Goal: Task Accomplishment & Management: Manage account settings

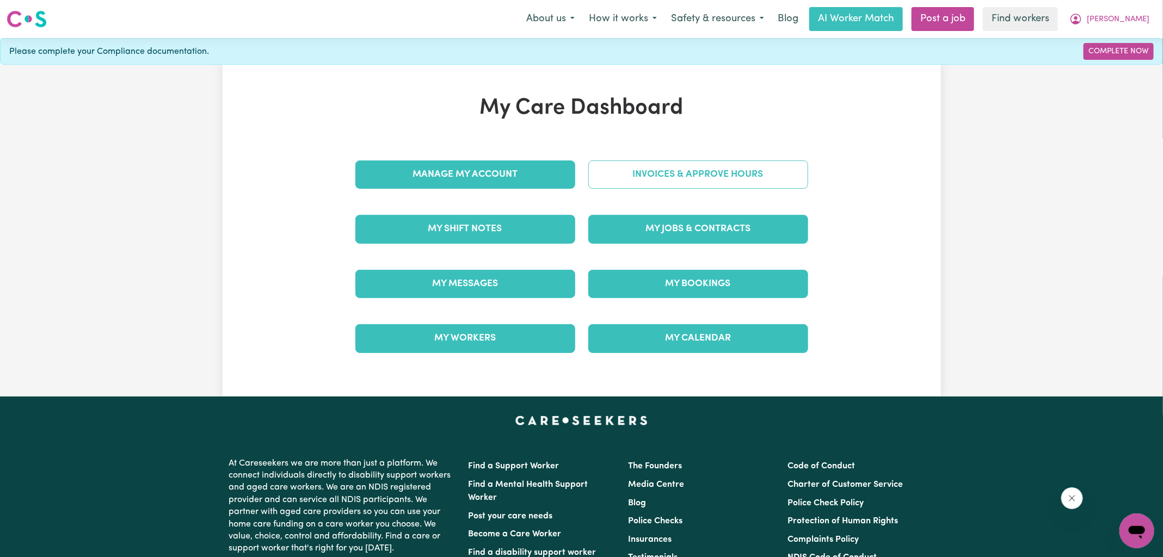
click at [627, 184] on link "Invoices & Approve Hours" at bounding box center [698, 174] width 220 height 28
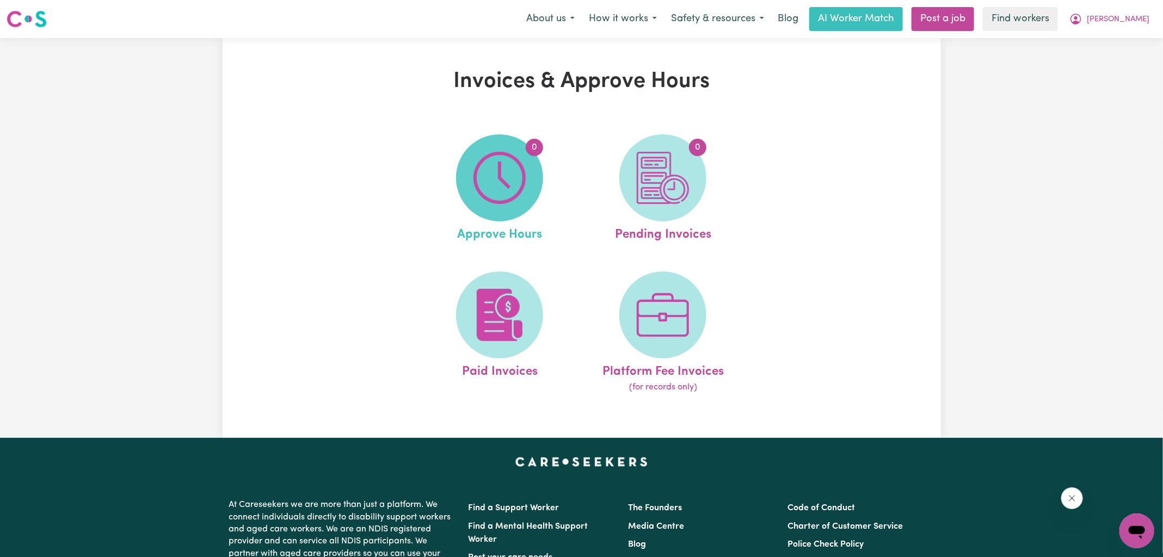
click at [468, 194] on span "0" at bounding box center [499, 177] width 87 height 87
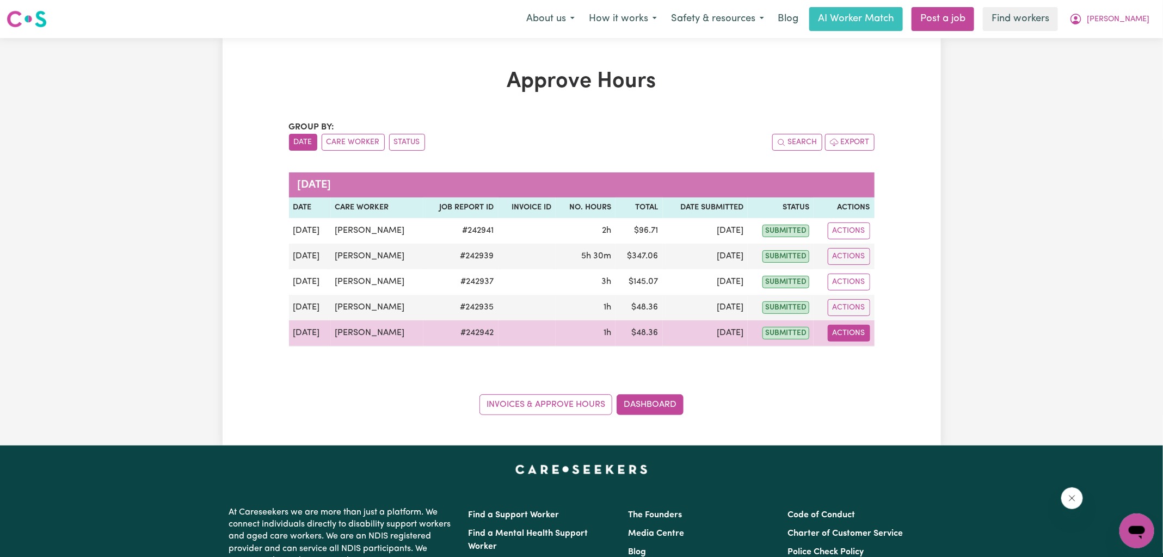
click at [853, 331] on button "Actions" at bounding box center [848, 333] width 42 height 17
click at [860, 352] on link "View Job Report" at bounding box center [876, 358] width 93 height 22
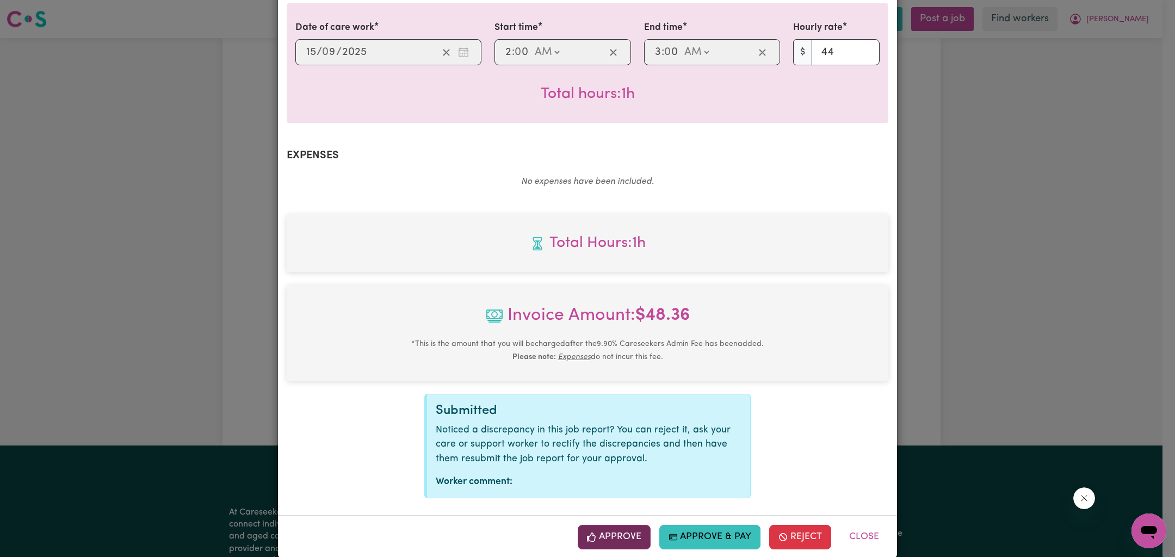
scroll to position [280, 0]
click at [631, 524] on button "Approve" at bounding box center [614, 536] width 73 height 24
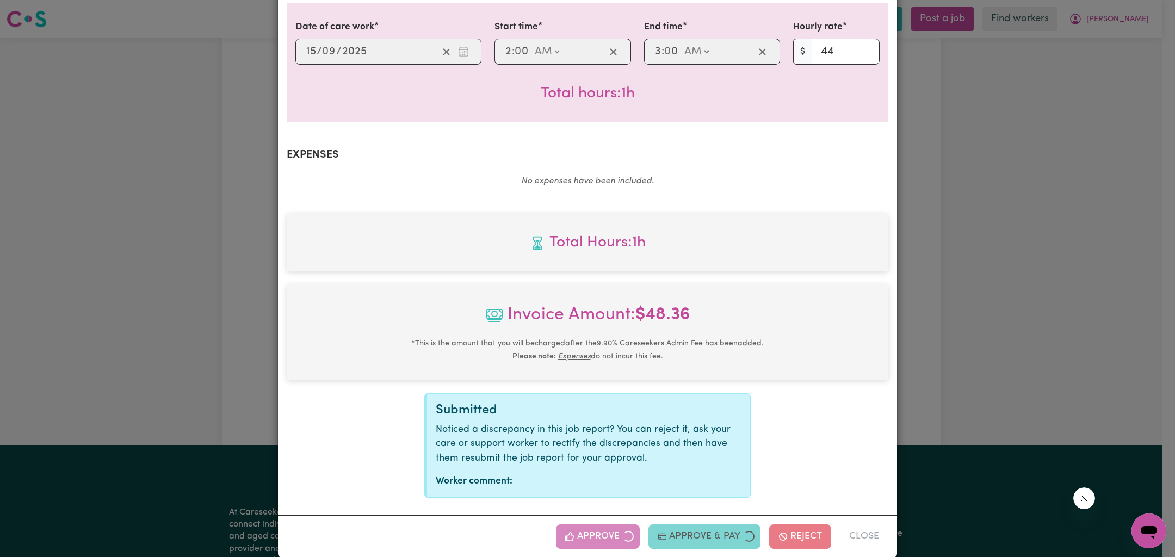
click at [936, 283] on div "Job Report # 242942 - [PERSON_NAME] Summary Job report # 242942 Client name: [P…" at bounding box center [587, 278] width 1175 height 557
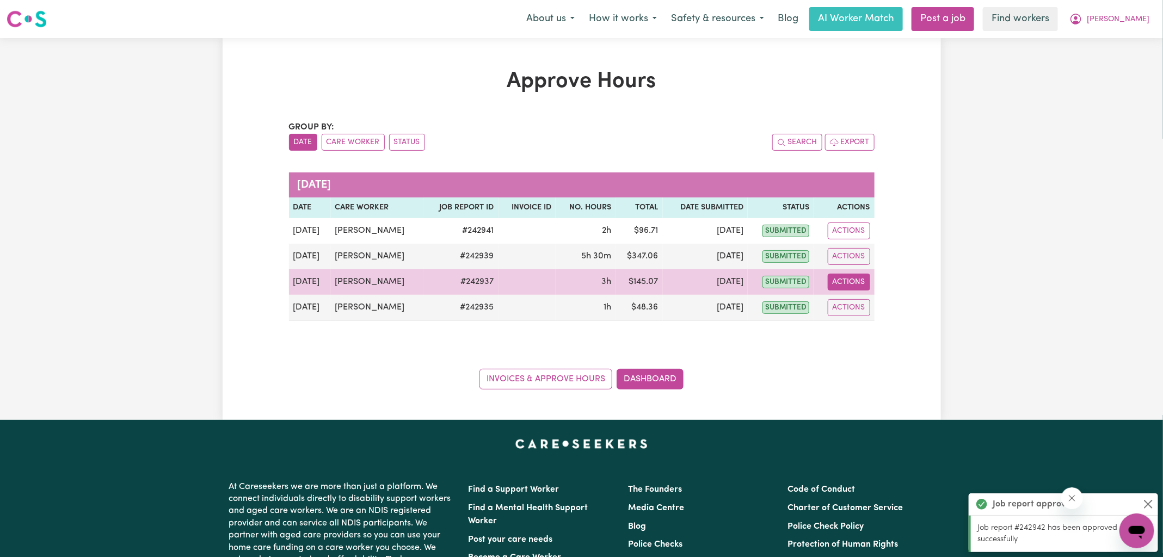
click at [851, 285] on button "Actions" at bounding box center [848, 282] width 42 height 17
click at [862, 306] on link "View Job Report" at bounding box center [876, 307] width 93 height 22
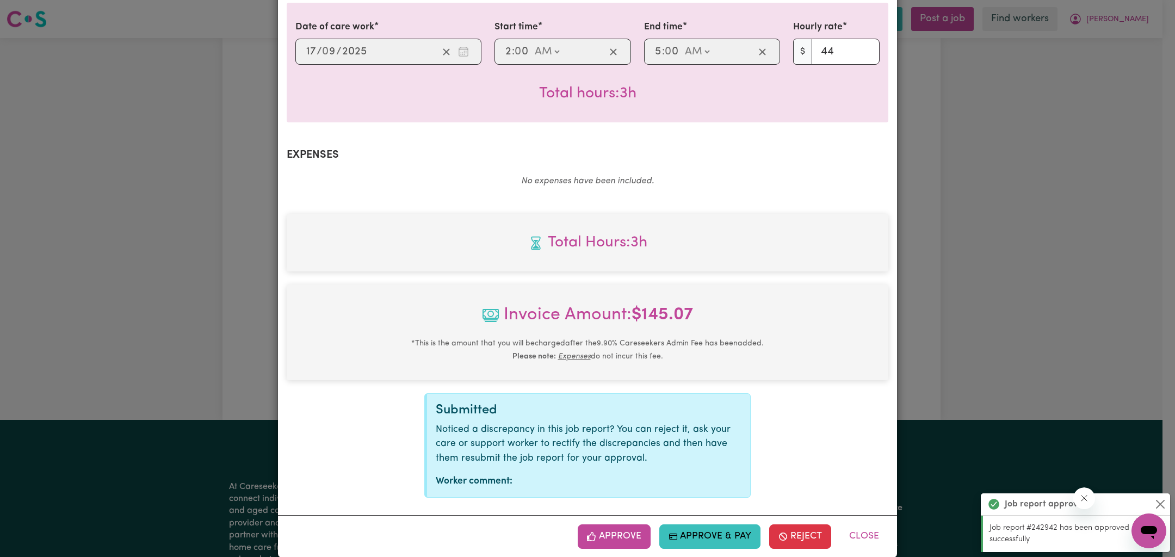
click at [959, 342] on div "Job Report # 242937 - [PERSON_NAME] Summary Job report # 242937 Client name: [P…" at bounding box center [587, 278] width 1175 height 557
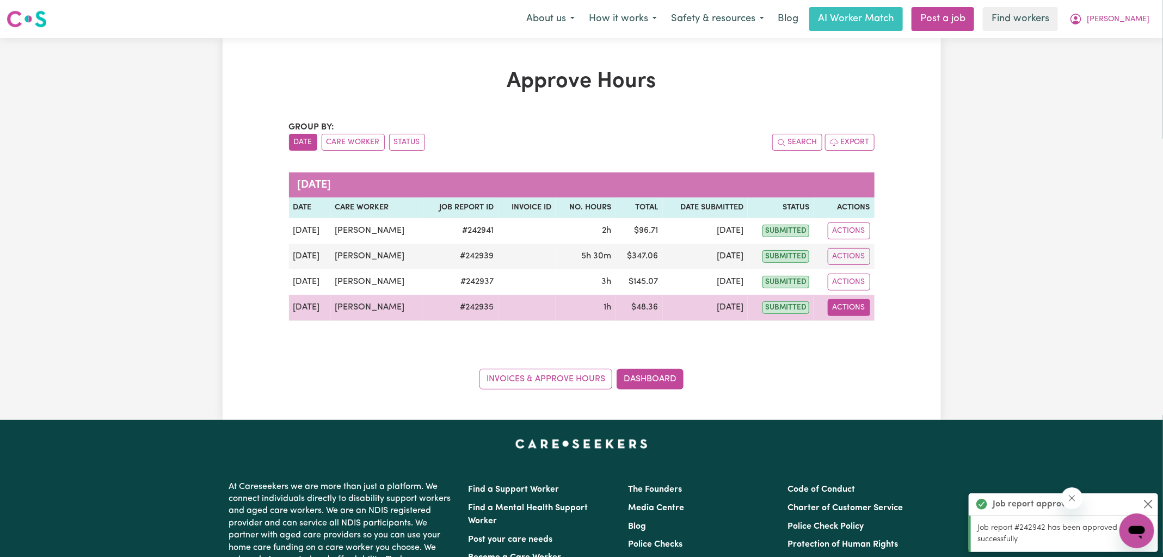
click at [843, 309] on button "Actions" at bounding box center [848, 307] width 42 height 17
click at [848, 335] on link "View Job Report" at bounding box center [876, 333] width 93 height 22
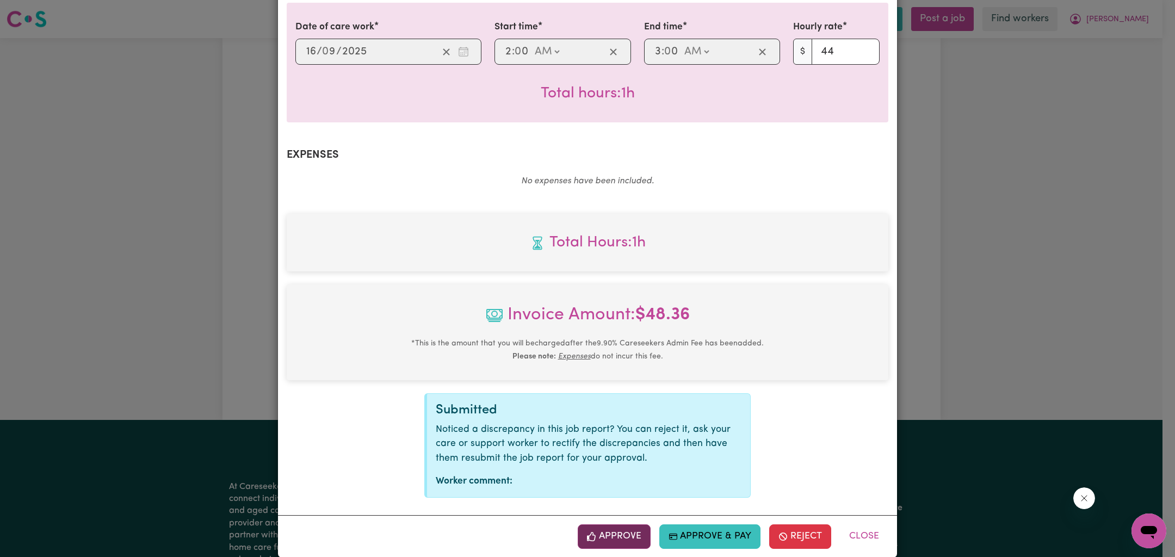
click at [625, 524] on button "Approve" at bounding box center [614, 536] width 73 height 24
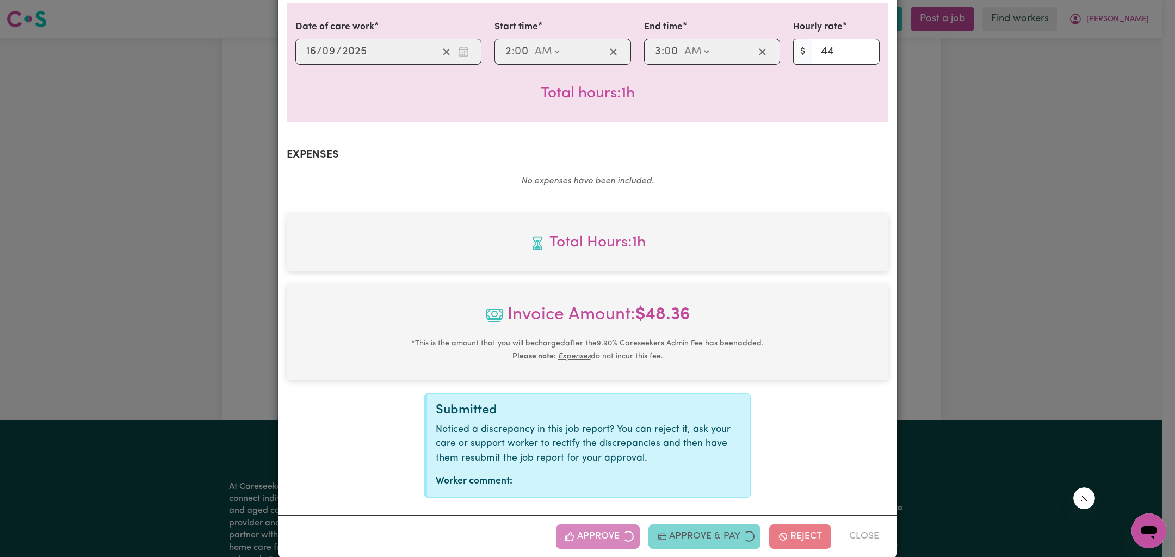
click at [1001, 293] on div "Job Report # 242935 - [PERSON_NAME] Summary Job report # 242935 Client name: [P…" at bounding box center [587, 278] width 1175 height 557
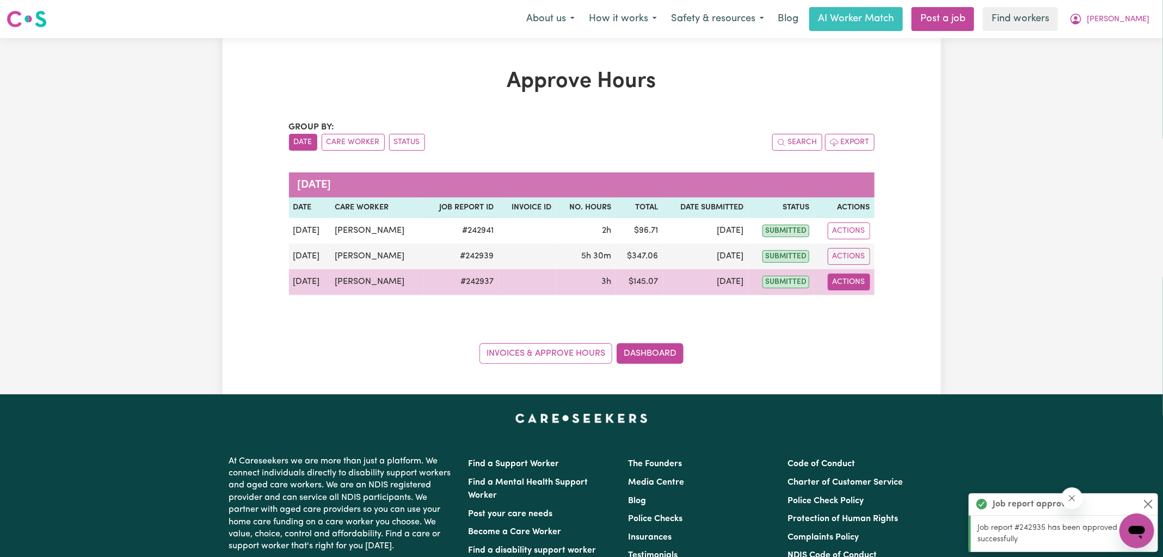
click at [854, 279] on button "Actions" at bounding box center [848, 282] width 42 height 17
click at [857, 304] on link "View Job Report" at bounding box center [876, 307] width 93 height 22
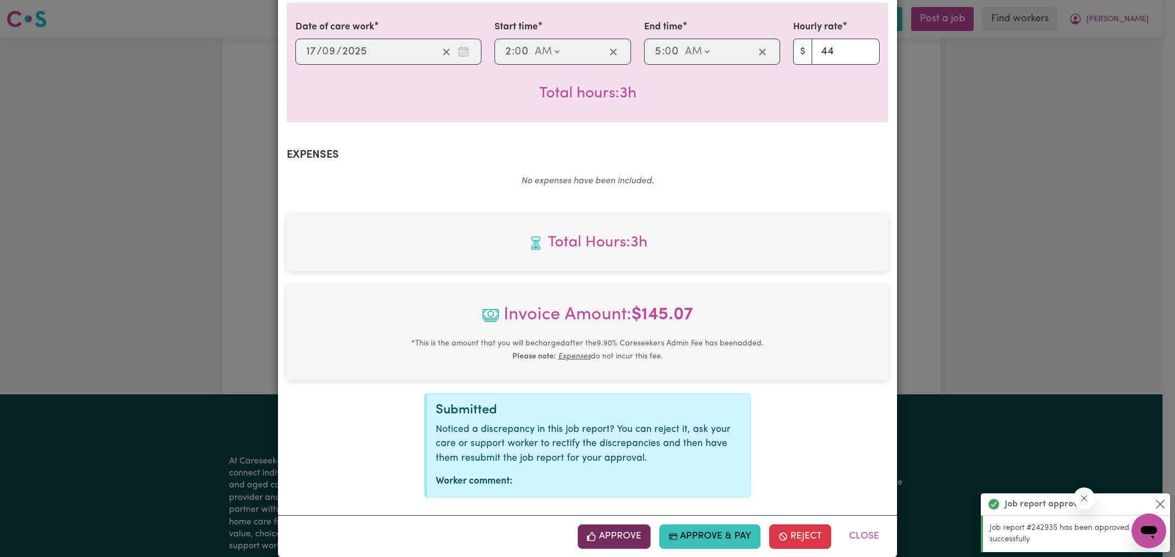
click at [613, 524] on button "Approve" at bounding box center [614, 536] width 73 height 24
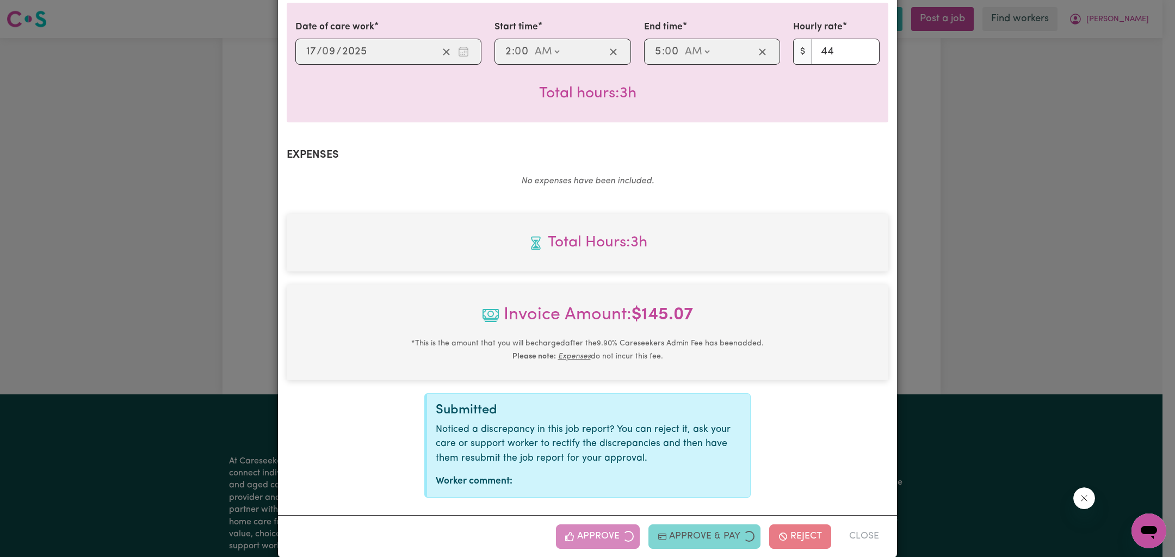
click at [968, 264] on div "Job Report # 242937 - [PERSON_NAME] Summary Job report # 242937 Client name: [P…" at bounding box center [587, 278] width 1175 height 557
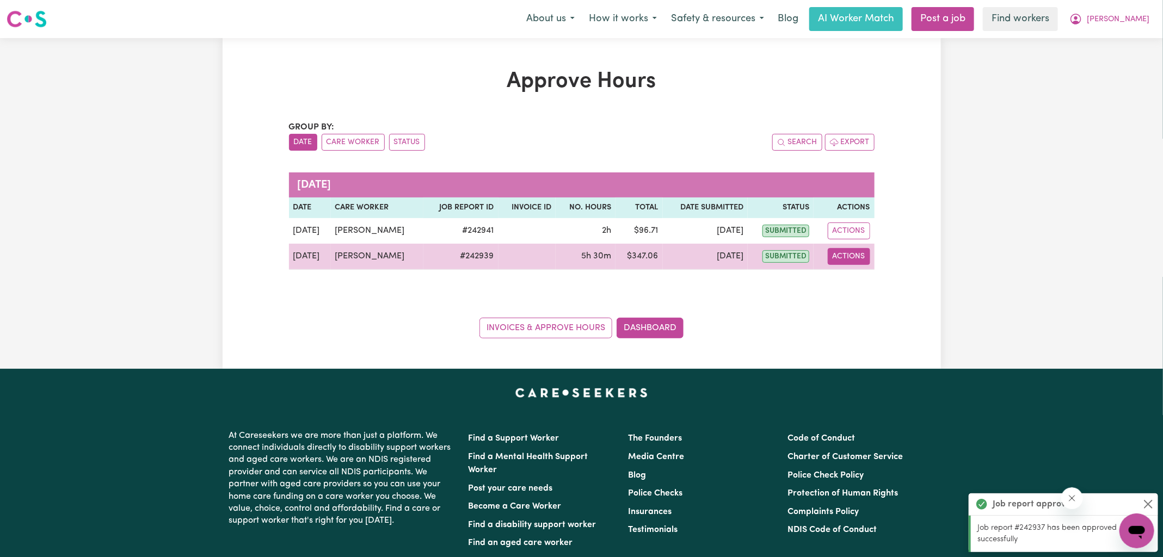
click at [852, 254] on button "Actions" at bounding box center [848, 256] width 42 height 17
click at [856, 279] on link "View Job Report" at bounding box center [876, 281] width 93 height 22
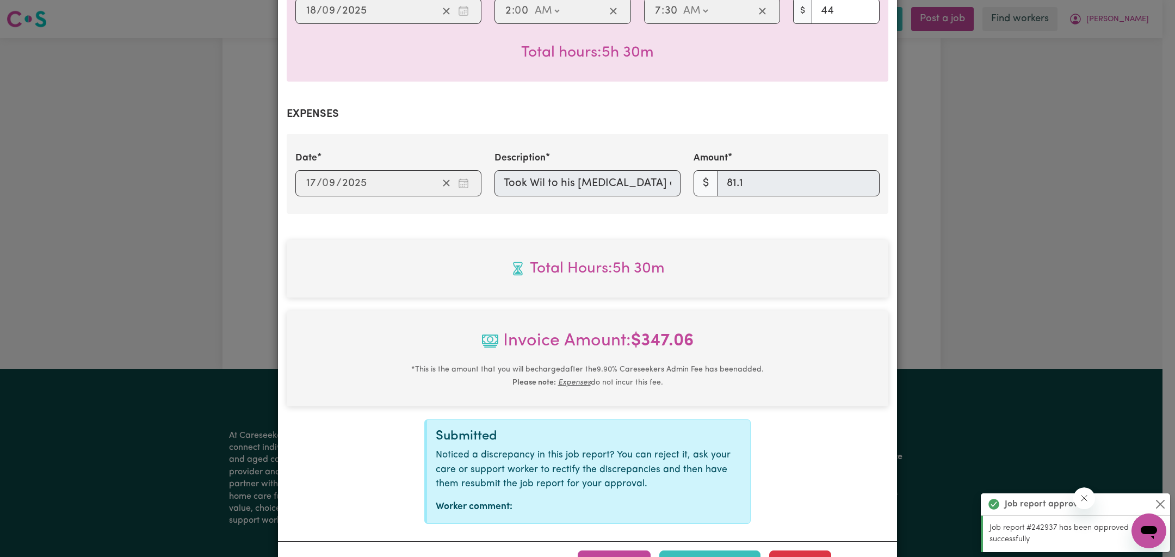
scroll to position [347, 0]
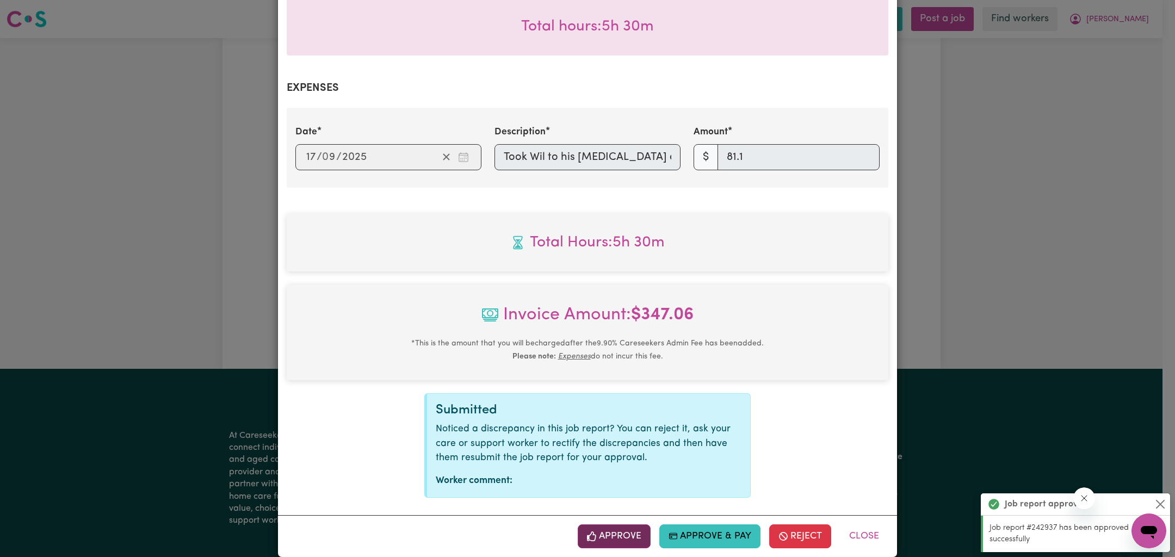
click at [604, 524] on button "Approve" at bounding box center [614, 536] width 73 height 24
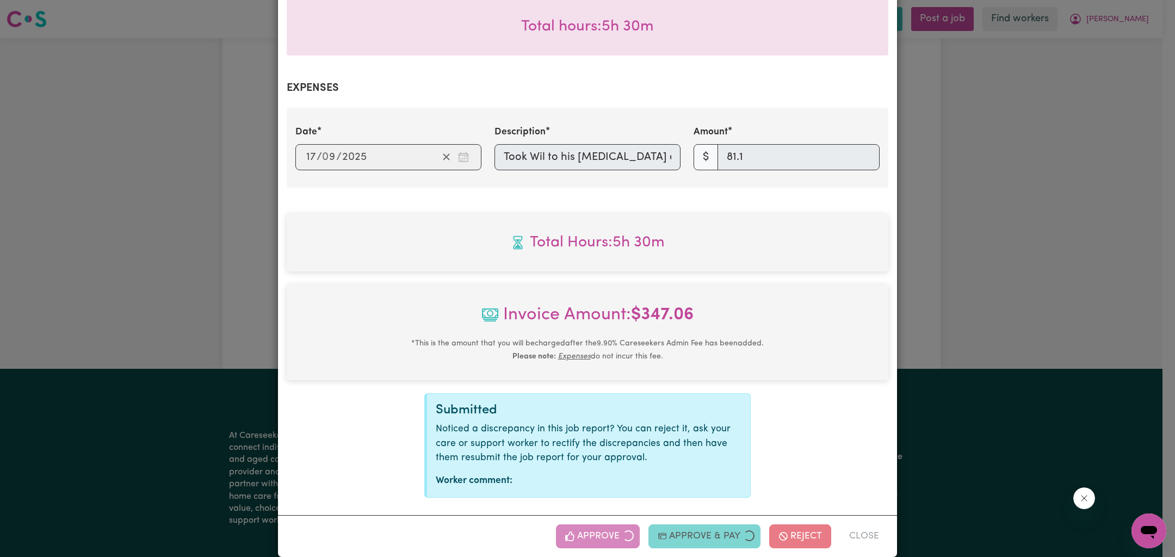
click at [969, 262] on div "Job Report # 242939 - [PERSON_NAME] Summary Job report # 242939 Client name: [P…" at bounding box center [587, 278] width 1175 height 557
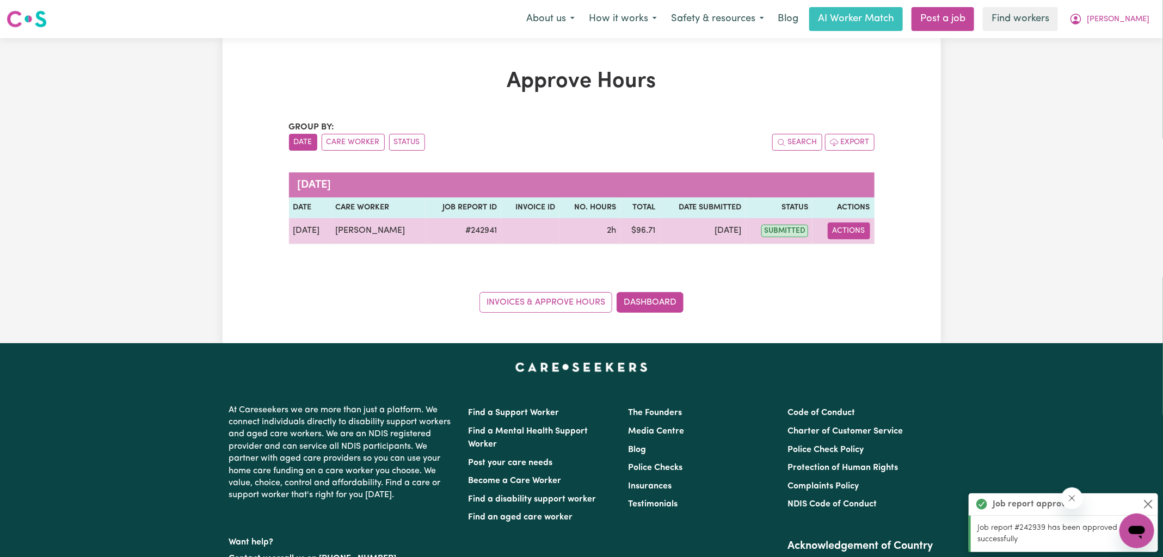
click at [860, 235] on button "Actions" at bounding box center [848, 231] width 42 height 17
click at [873, 261] on link "View Job Report" at bounding box center [876, 256] width 93 height 22
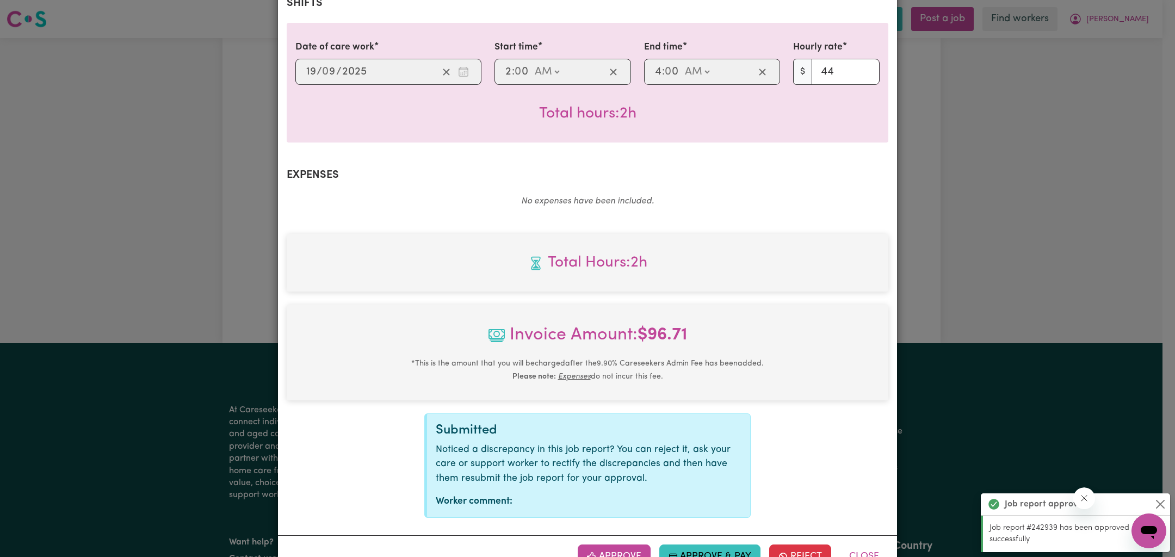
scroll to position [280, 0]
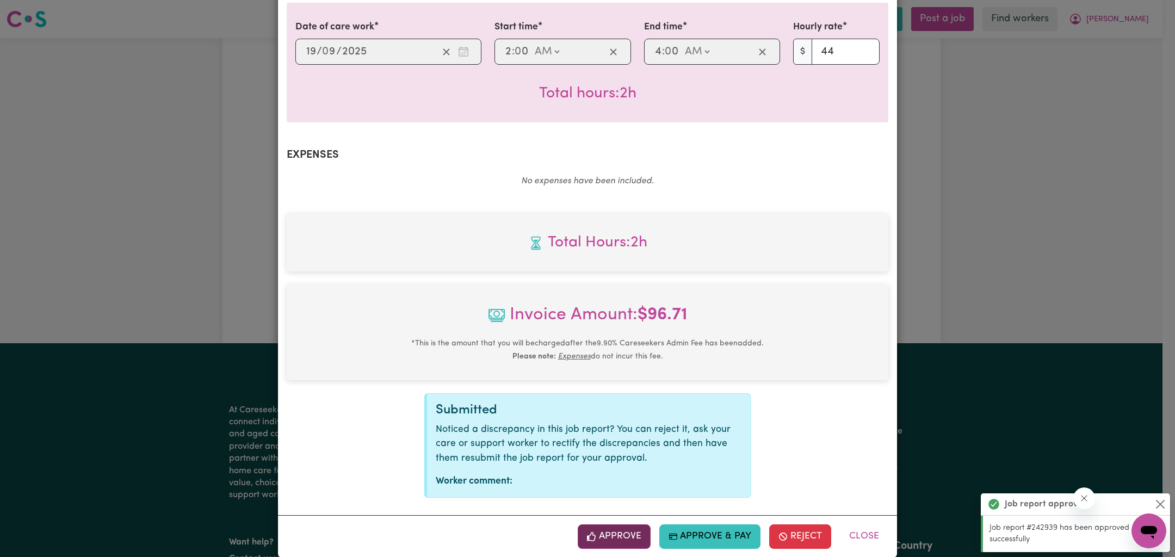
click at [599, 524] on button "Approve" at bounding box center [614, 536] width 73 height 24
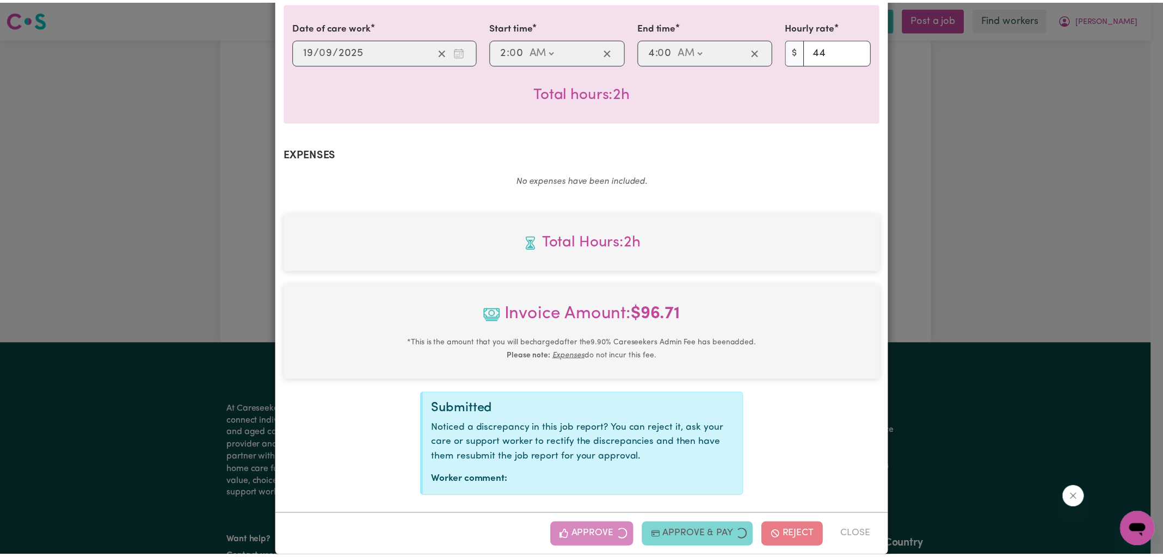
scroll to position [105, 0]
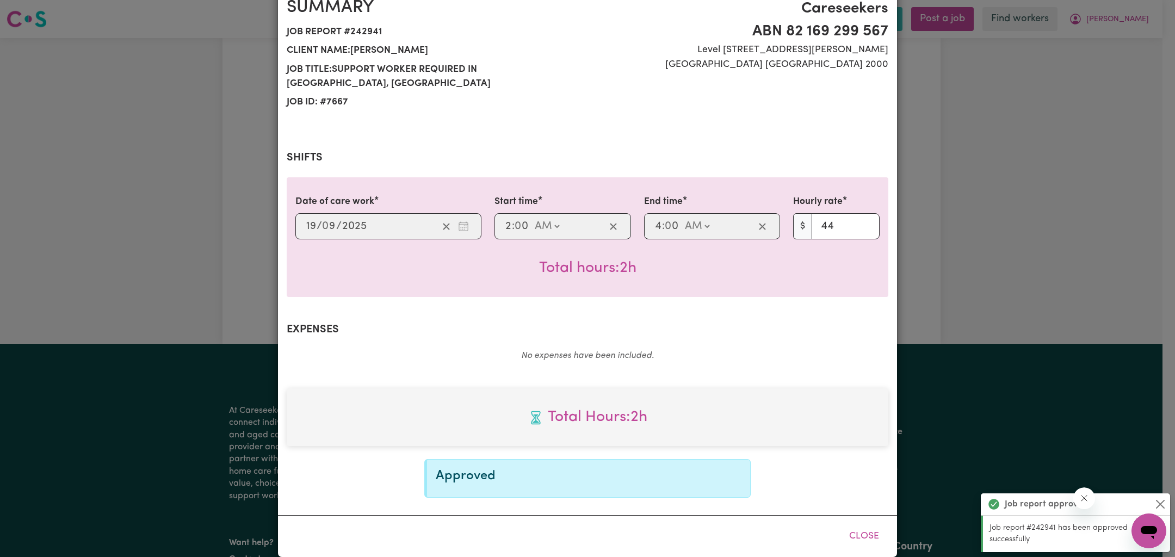
click at [985, 258] on div "Job Report # 242941 - [PERSON_NAME] Summary Job report # 242941 Client name: [P…" at bounding box center [587, 278] width 1175 height 557
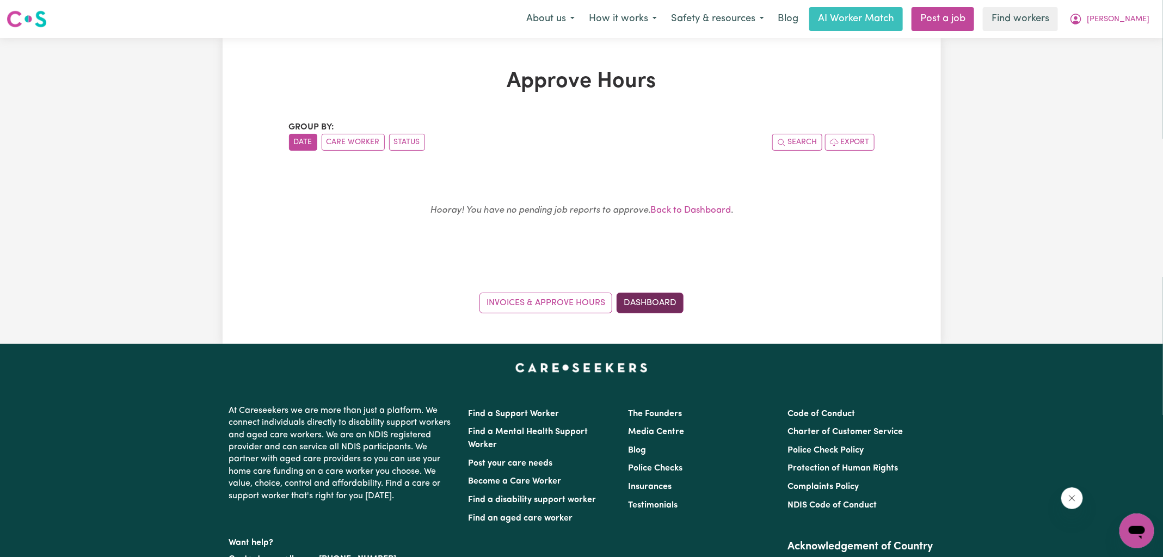
click at [658, 294] on link "Dashboard" at bounding box center [649, 303] width 67 height 21
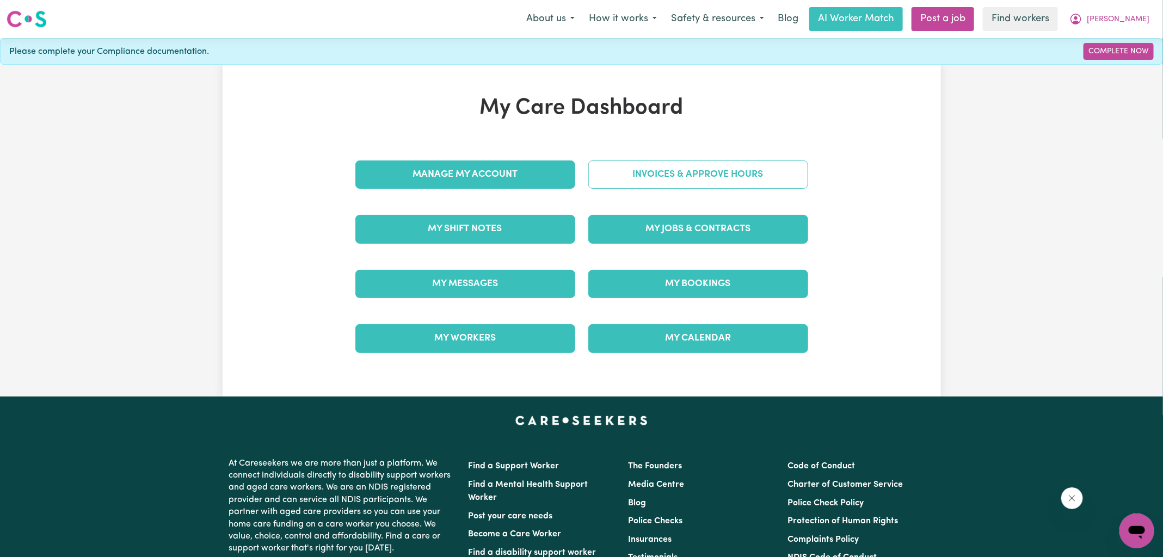
click at [669, 175] on link "Invoices & Approve Hours" at bounding box center [698, 174] width 220 height 28
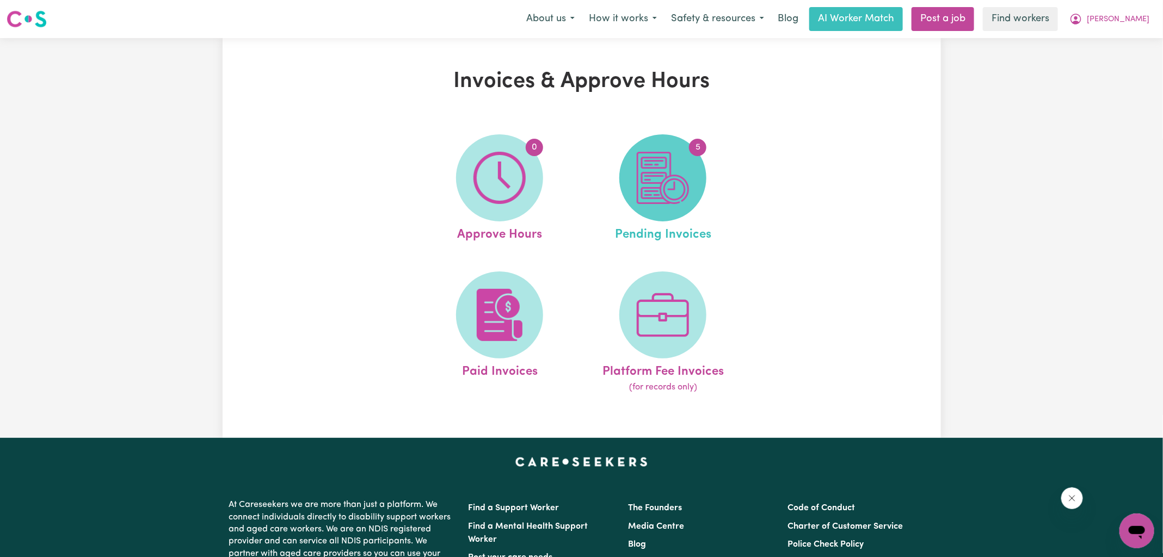
click at [662, 191] on img at bounding box center [662, 178] width 52 height 52
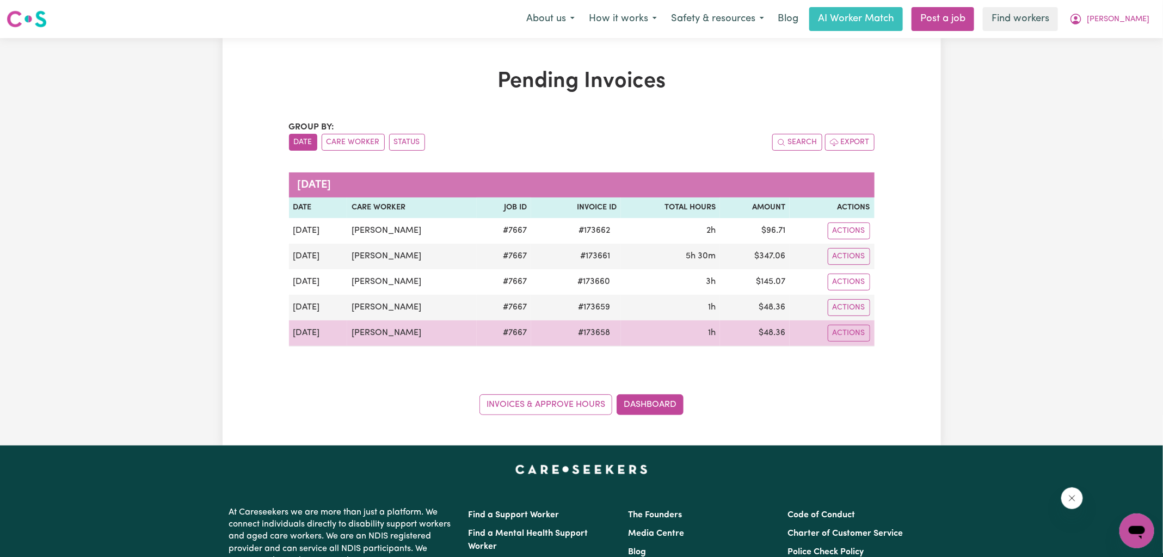
click at [577, 331] on span "# 173658" at bounding box center [593, 332] width 45 height 13
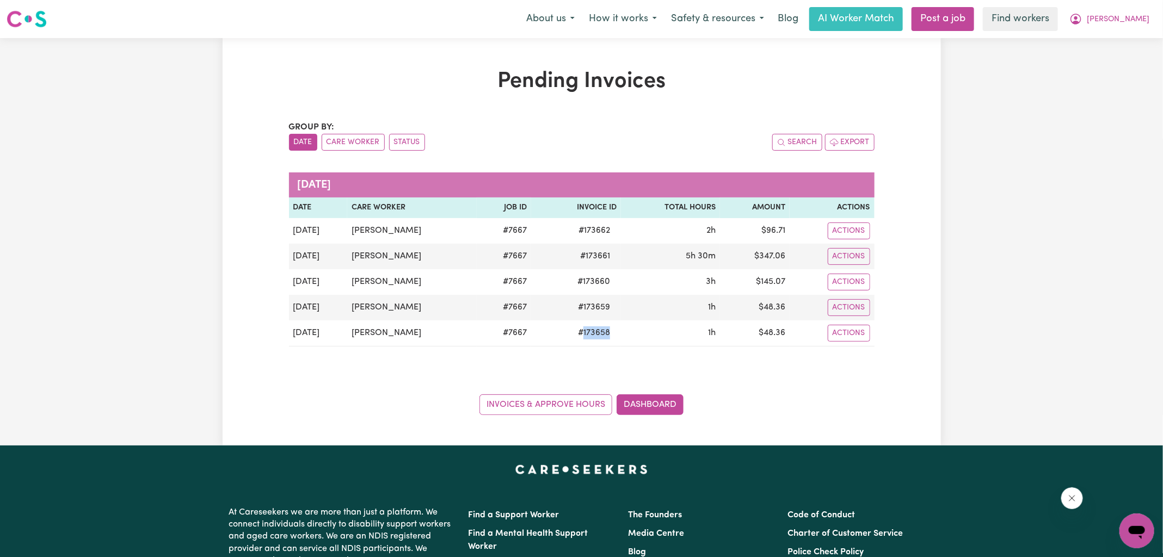
copy span "173658"
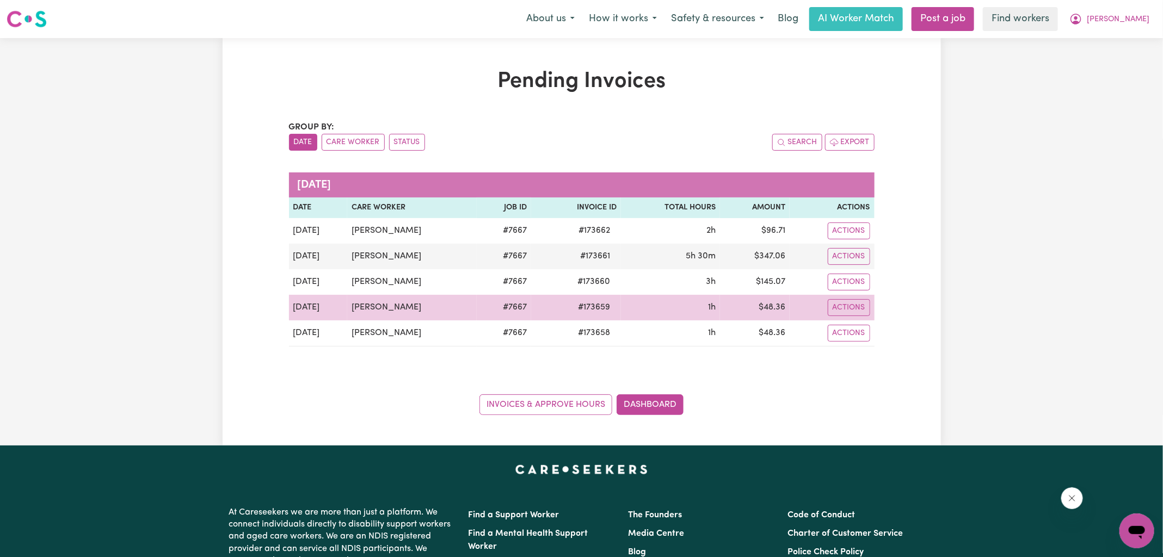
click at [586, 304] on span "# 173659" at bounding box center [593, 307] width 45 height 13
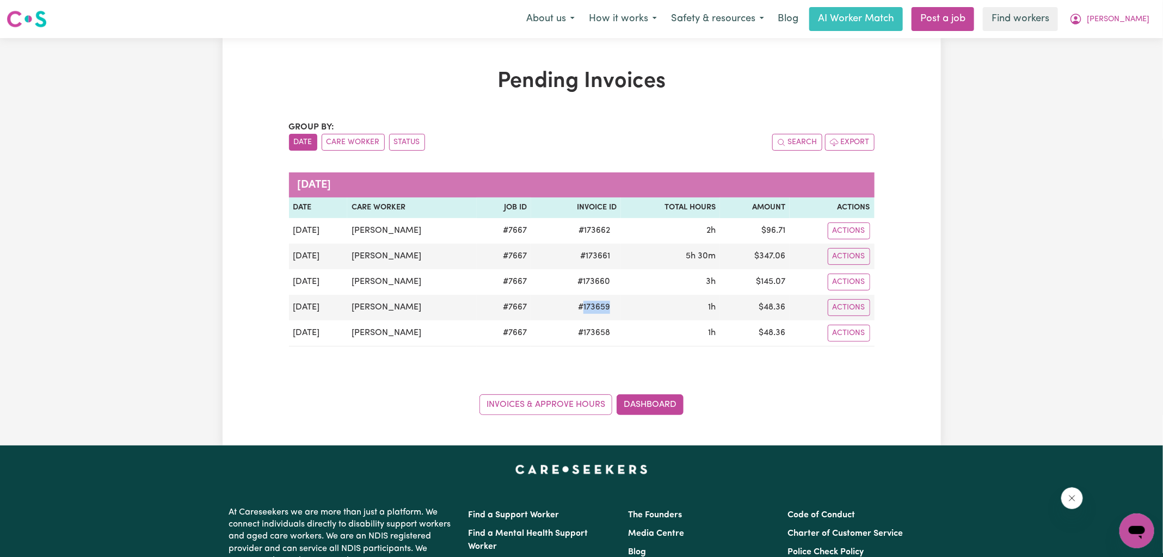
copy span "173659"
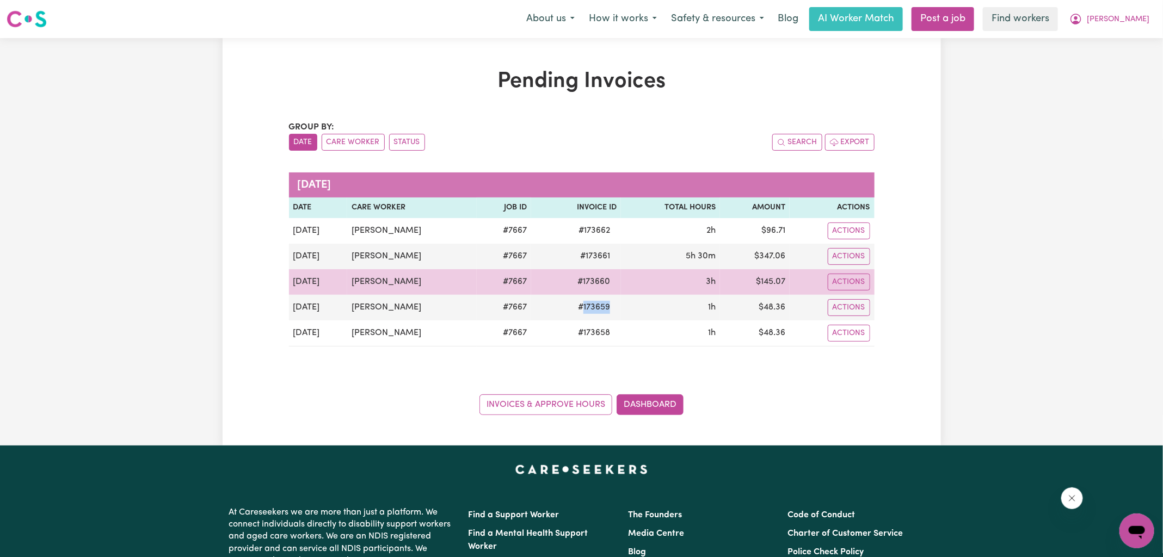
click at [588, 285] on span "# 173660" at bounding box center [594, 281] width 46 height 13
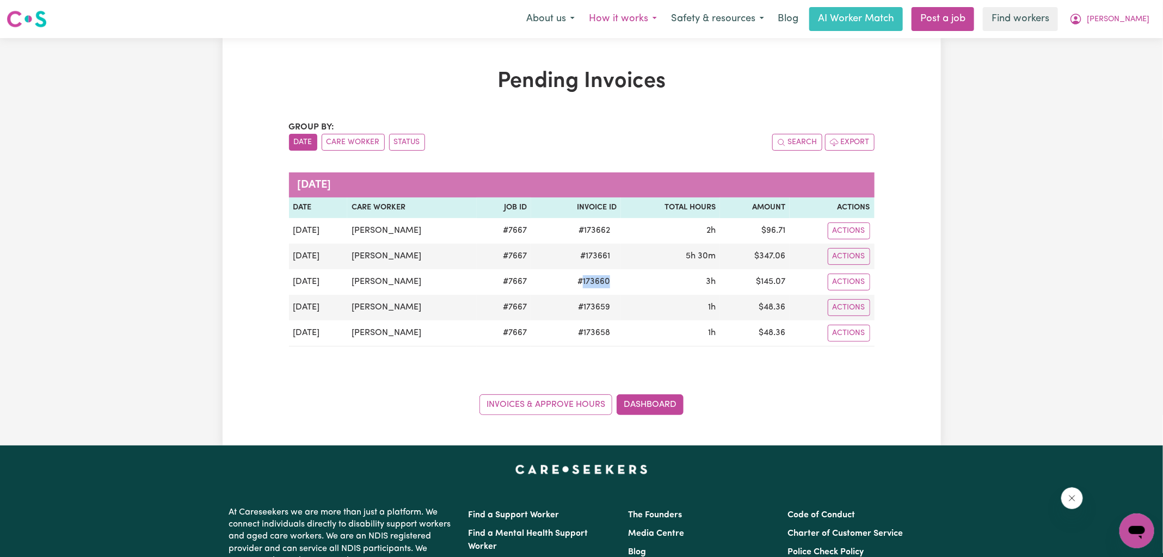
copy span "173660"
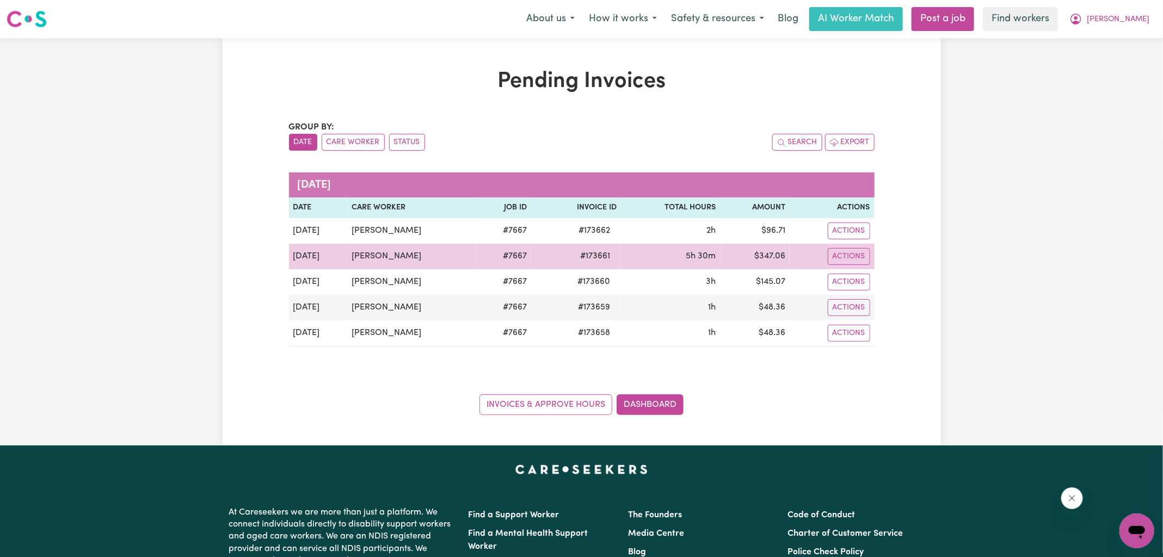
click at [590, 254] on span "# 173661" at bounding box center [594, 256] width 43 height 13
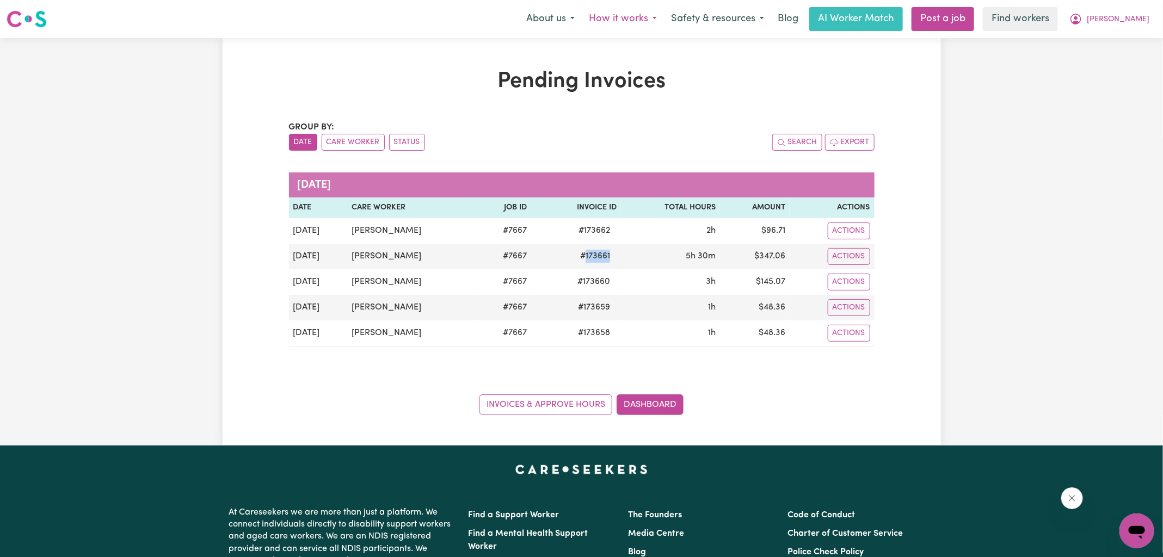
copy span "173661"
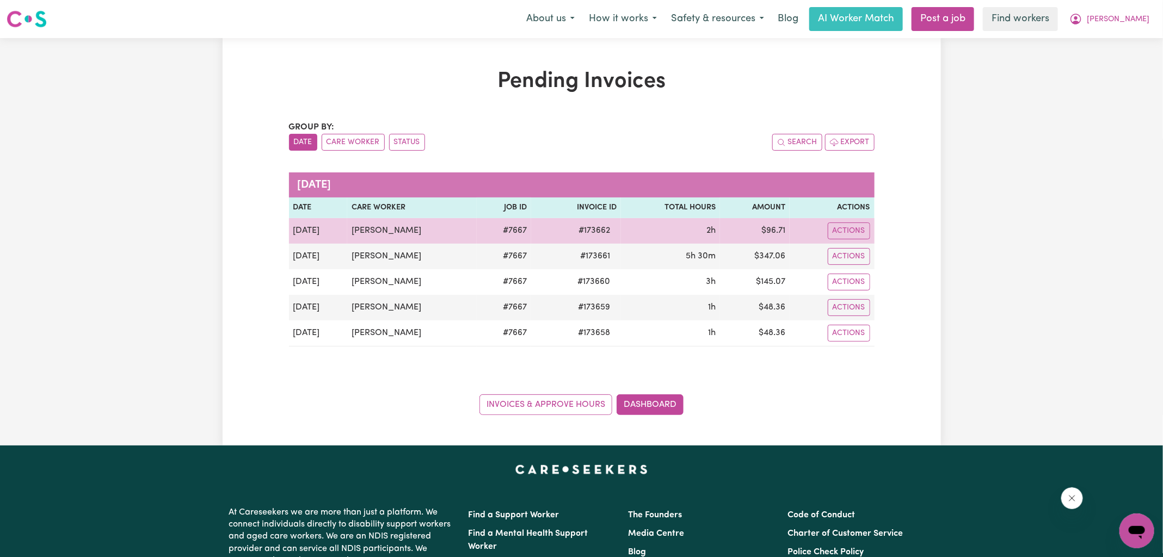
click at [574, 227] on span "# 173662" at bounding box center [594, 230] width 45 height 13
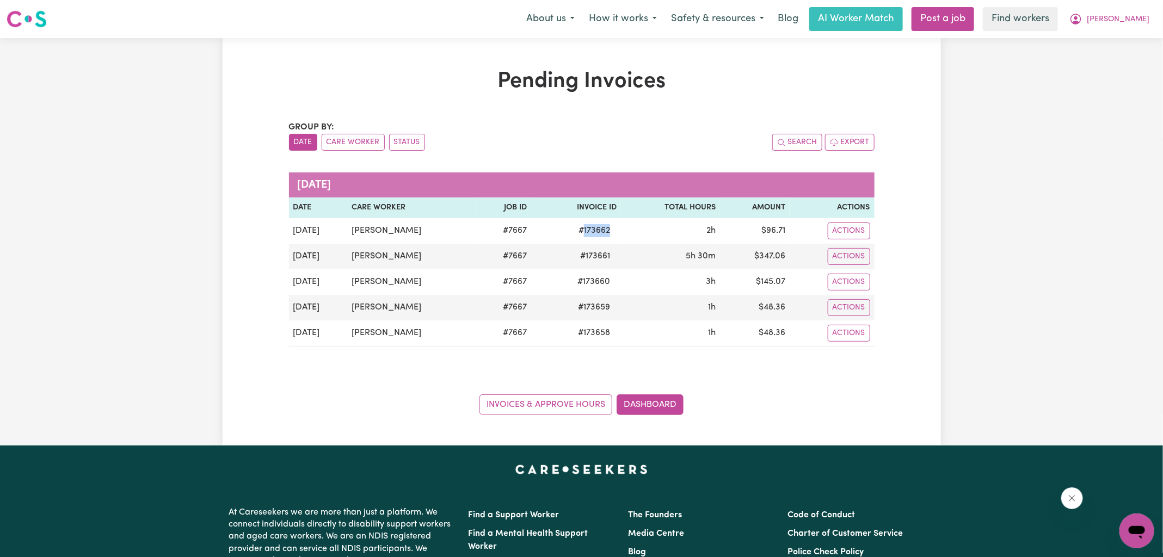
copy span "173662"
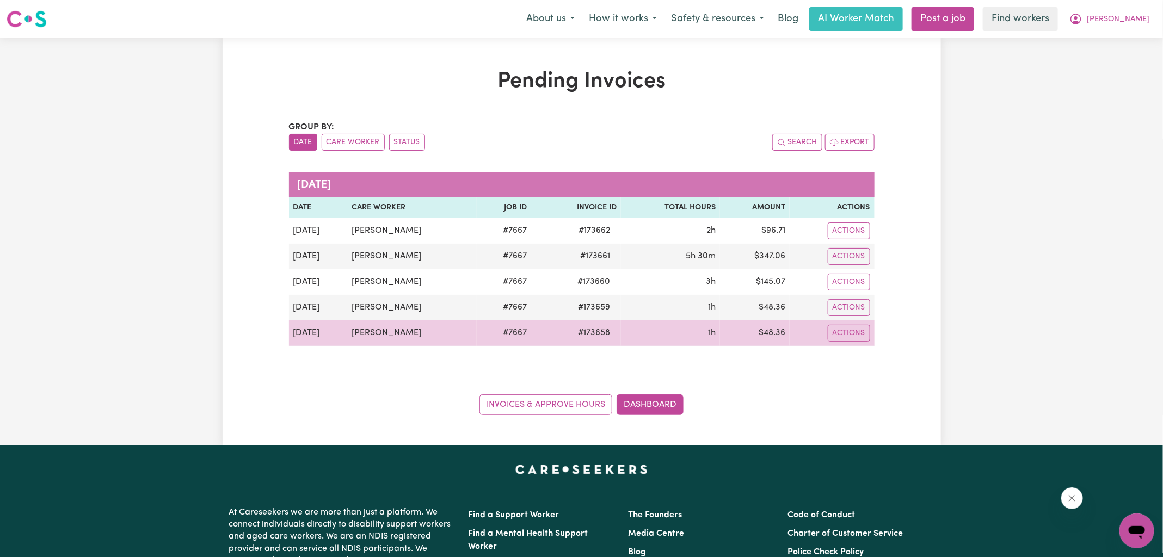
click at [776, 330] on td "$ 48.36" at bounding box center [754, 333] width 69 height 26
click at [775, 330] on td "$ 48.36" at bounding box center [754, 333] width 69 height 26
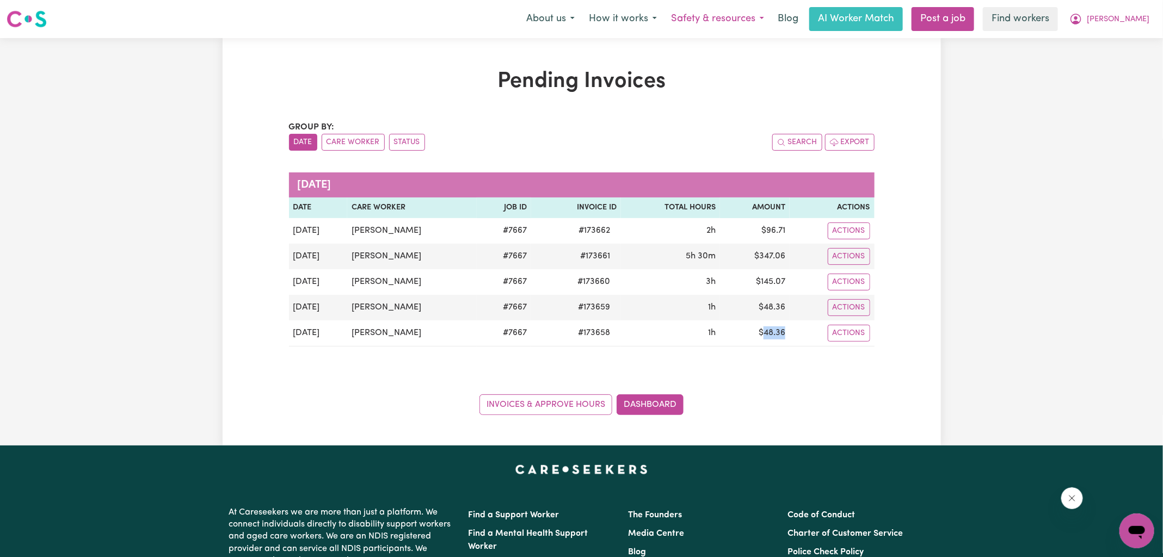
copy td "48.36"
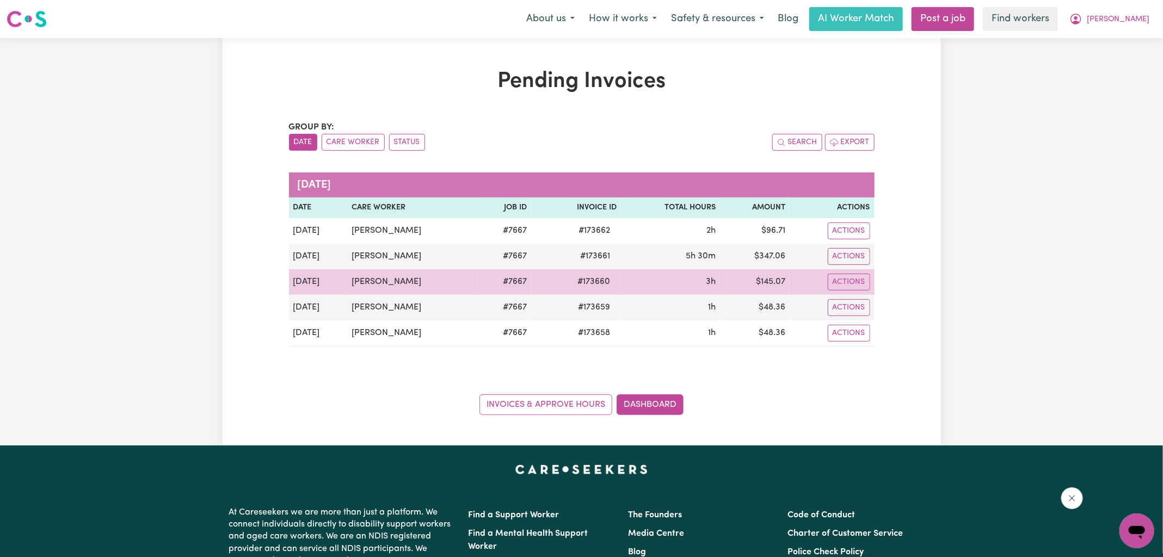
click at [775, 281] on td "$ 145.07" at bounding box center [754, 282] width 69 height 26
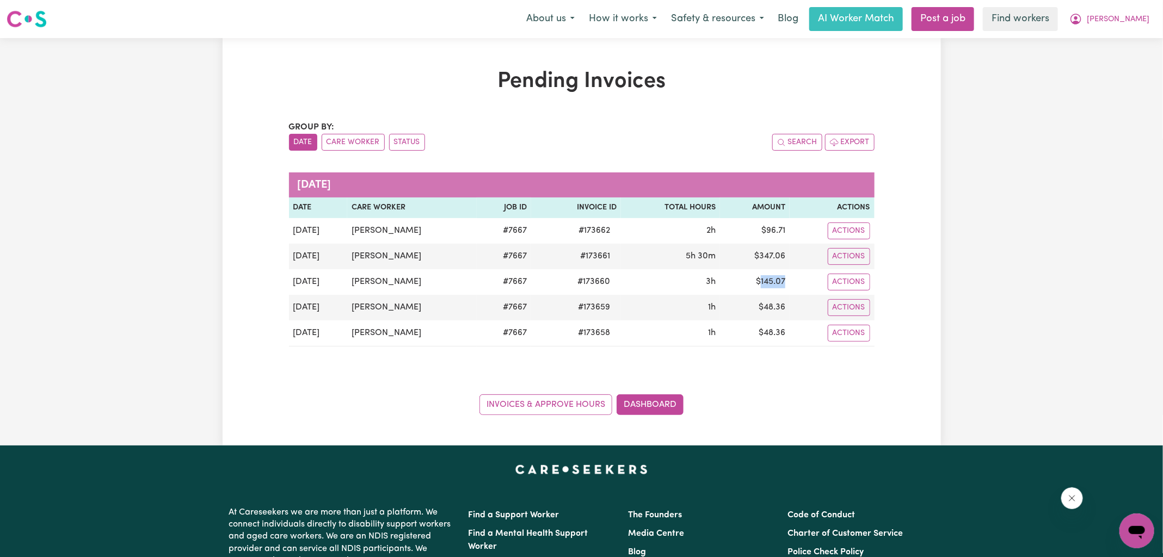
copy td "145.07"
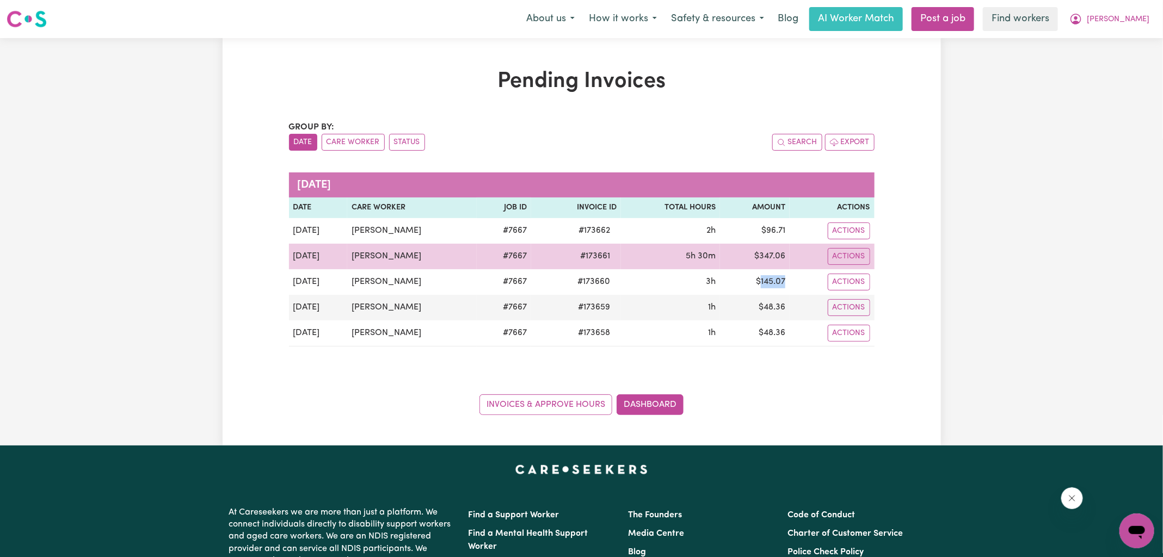
click at [771, 259] on td "$ 347.06" at bounding box center [754, 257] width 69 height 26
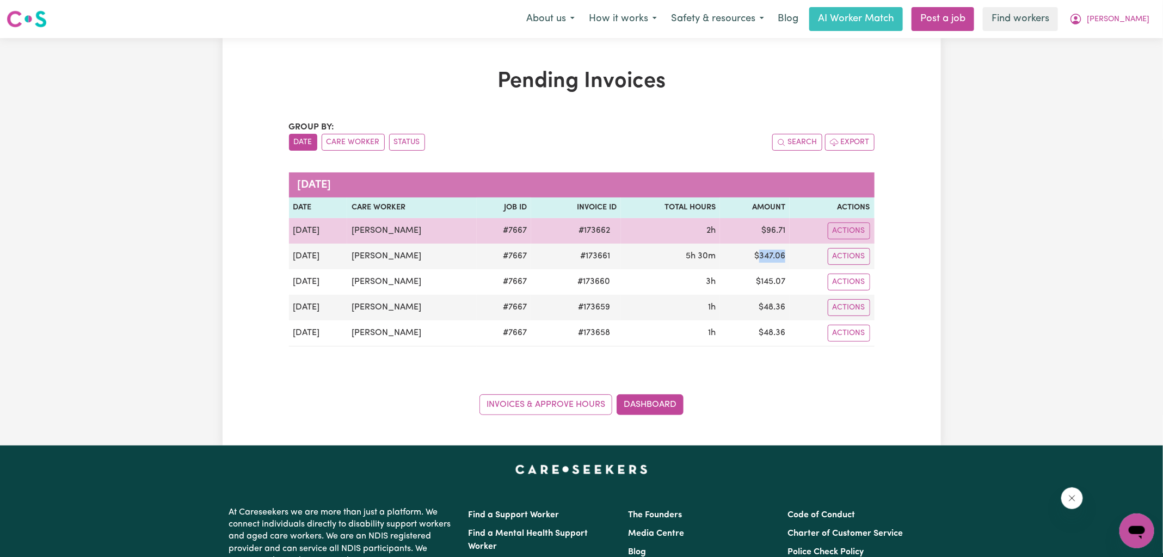
drag, startPoint x: 771, startPoint y: 259, endPoint x: 804, endPoint y: 239, distance: 38.3
click at [772, 258] on td "$ 347.06" at bounding box center [754, 257] width 69 height 26
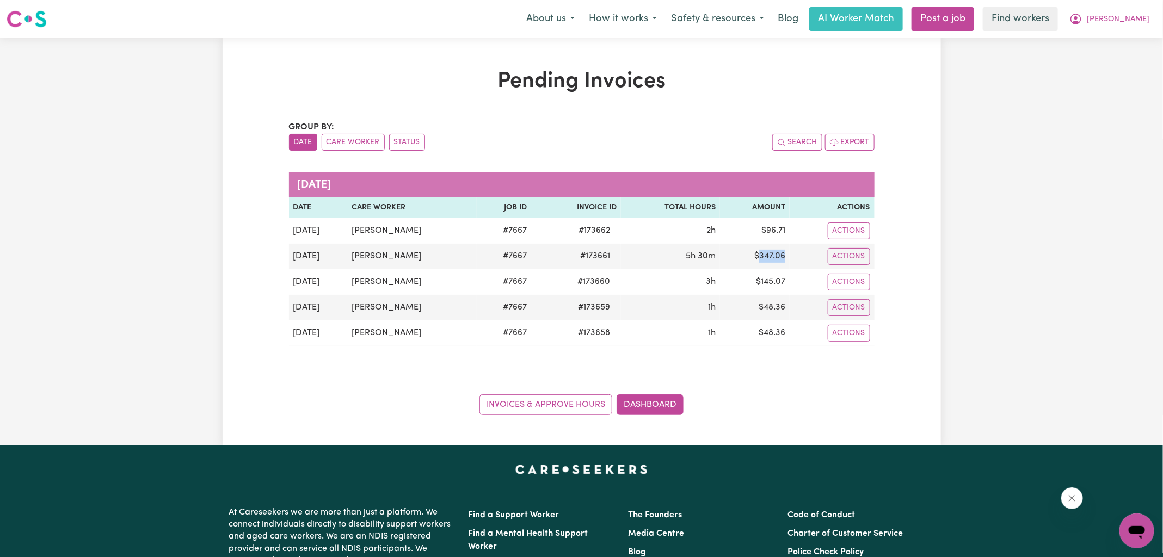
copy td "347.06"
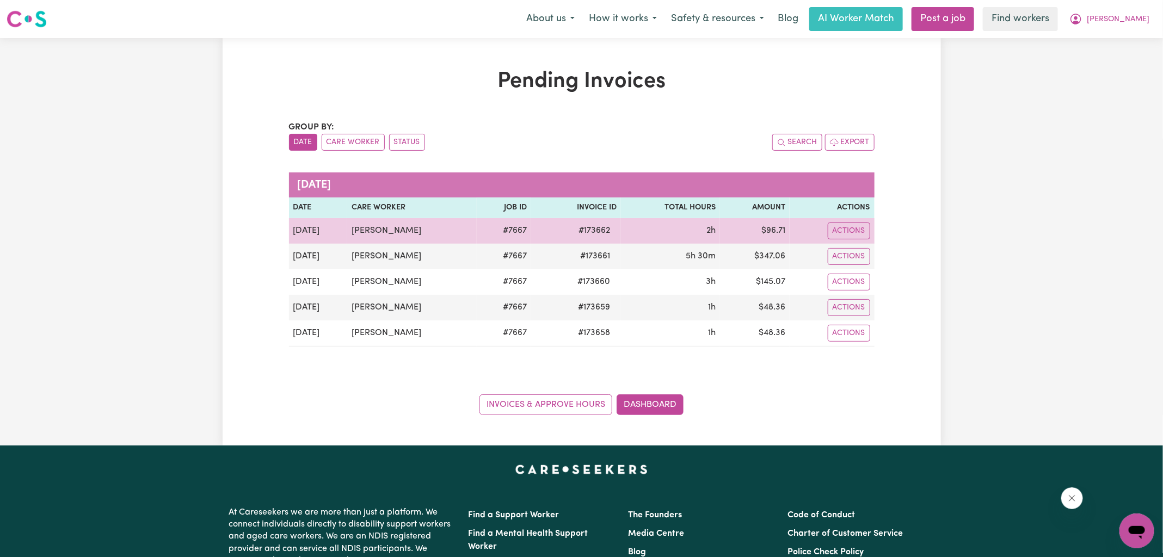
click at [773, 232] on td "$ 96.71" at bounding box center [754, 231] width 69 height 26
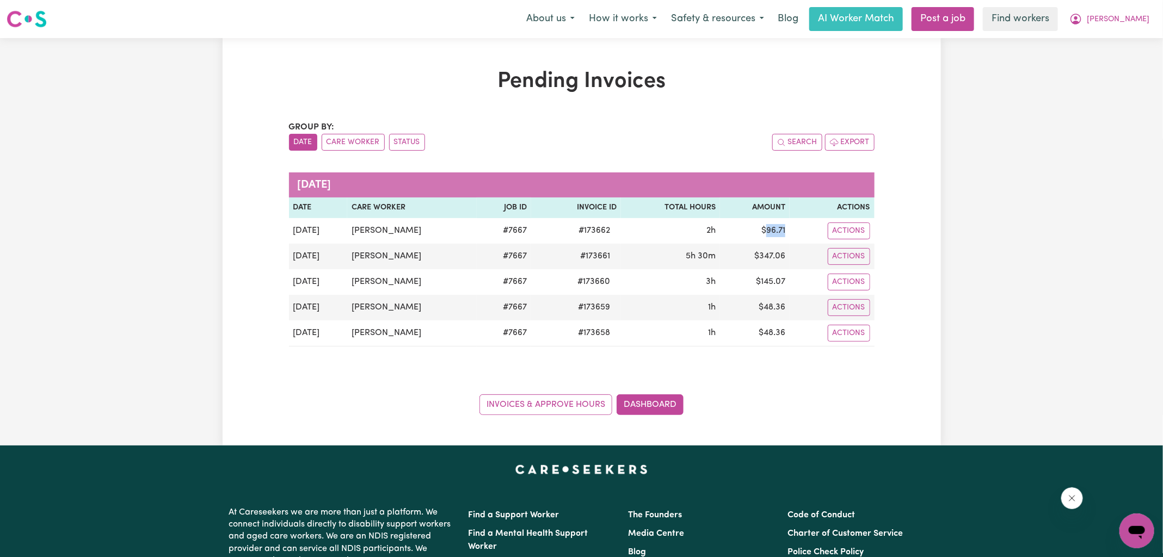
copy td "96.71"
click at [1119, 17] on button "[PERSON_NAME]" at bounding box center [1109, 19] width 94 height 23
click at [1109, 64] on link "Logout" at bounding box center [1113, 62] width 86 height 21
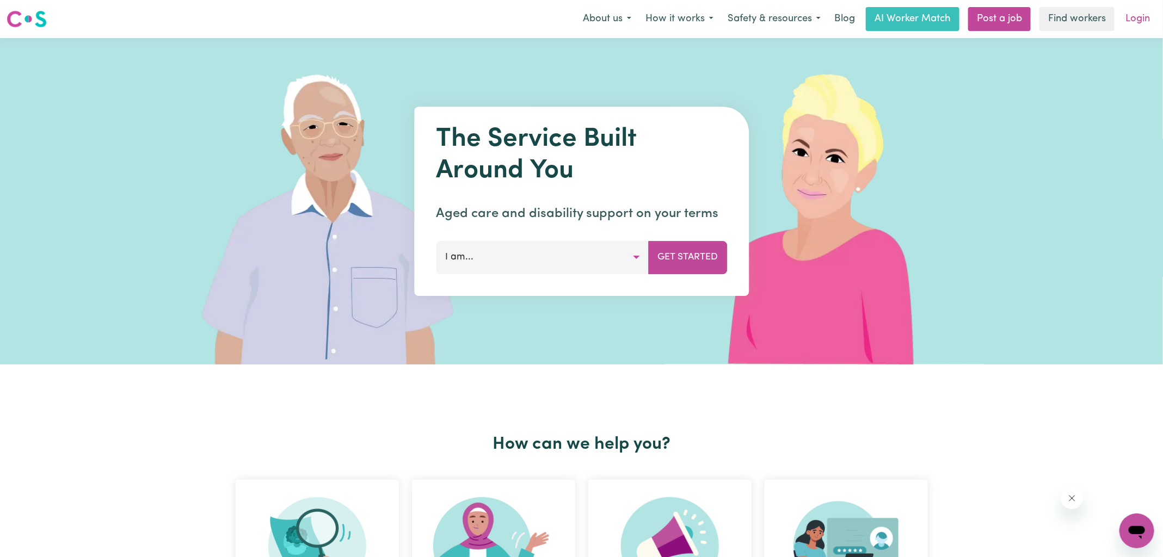
click at [1138, 14] on link "Login" at bounding box center [1137, 19] width 38 height 24
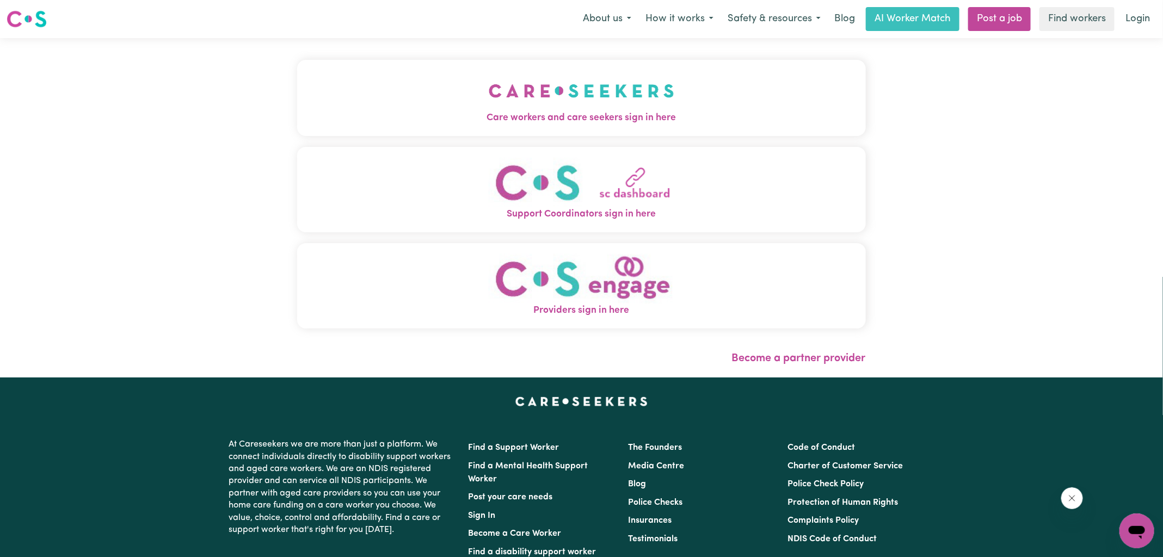
click at [554, 110] on img "Care workers and care seekers sign in here" at bounding box center [582, 91] width 186 height 40
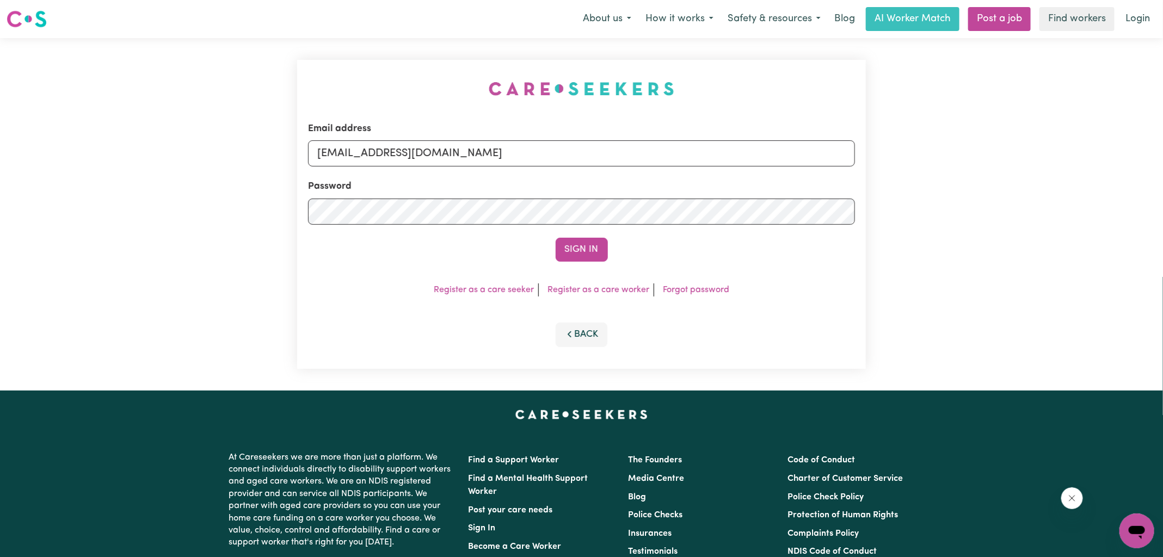
click at [370, 65] on div "Email address [EMAIL_ADDRESS][DOMAIN_NAME] Password Sign In Register as a care …" at bounding box center [582, 214] width 582 height 353
drag, startPoint x: 374, startPoint y: 154, endPoint x: 1218, endPoint y: 211, distance: 845.7
click at [1162, 211] on html "Menu About us How it works Safety & resources Blog AI Worker Match Post a job F…" at bounding box center [581, 412] width 1163 height 824
type input "[EMAIL_ADDRESS][DOMAIN_NAME]"
click at [555, 238] on button "Sign In" at bounding box center [581, 250] width 52 height 24
